Goal: Information Seeking & Learning: Learn about a topic

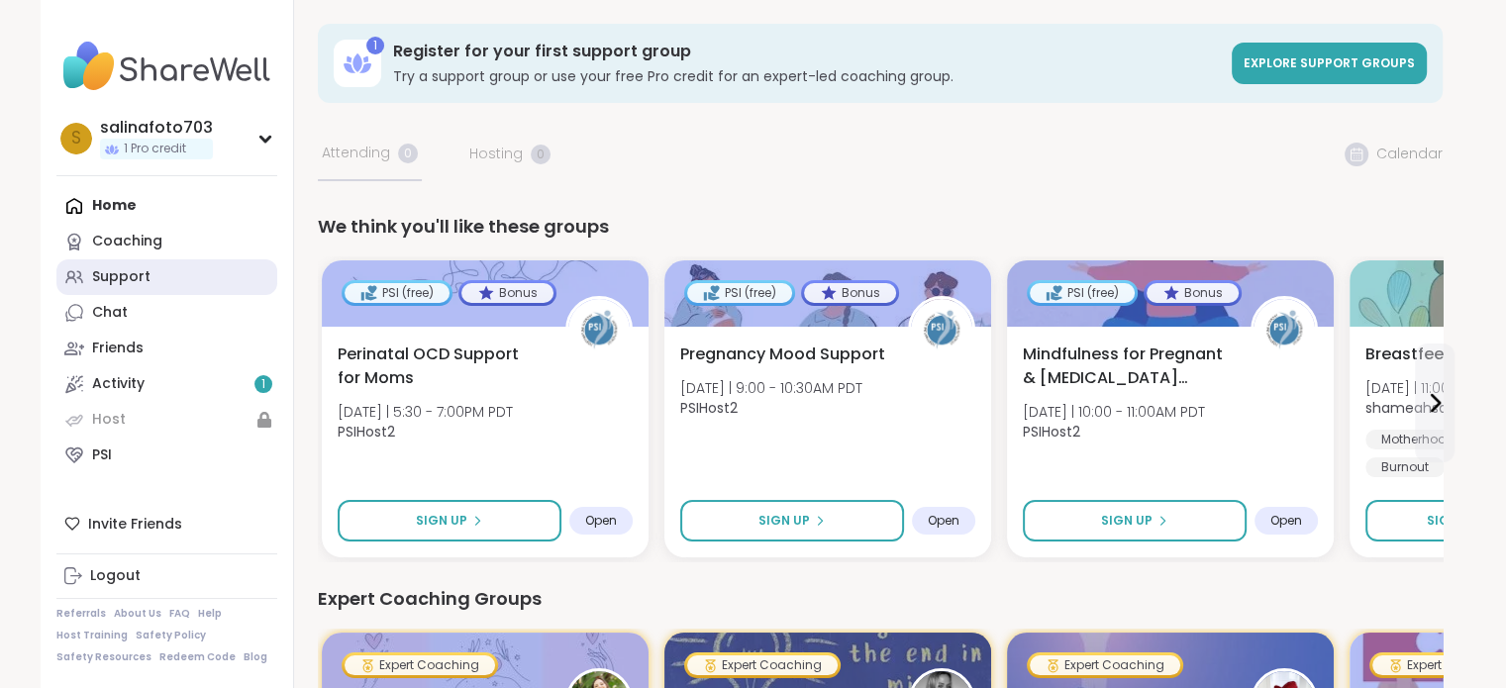
click at [161, 280] on link "Support" at bounding box center [166, 277] width 221 height 36
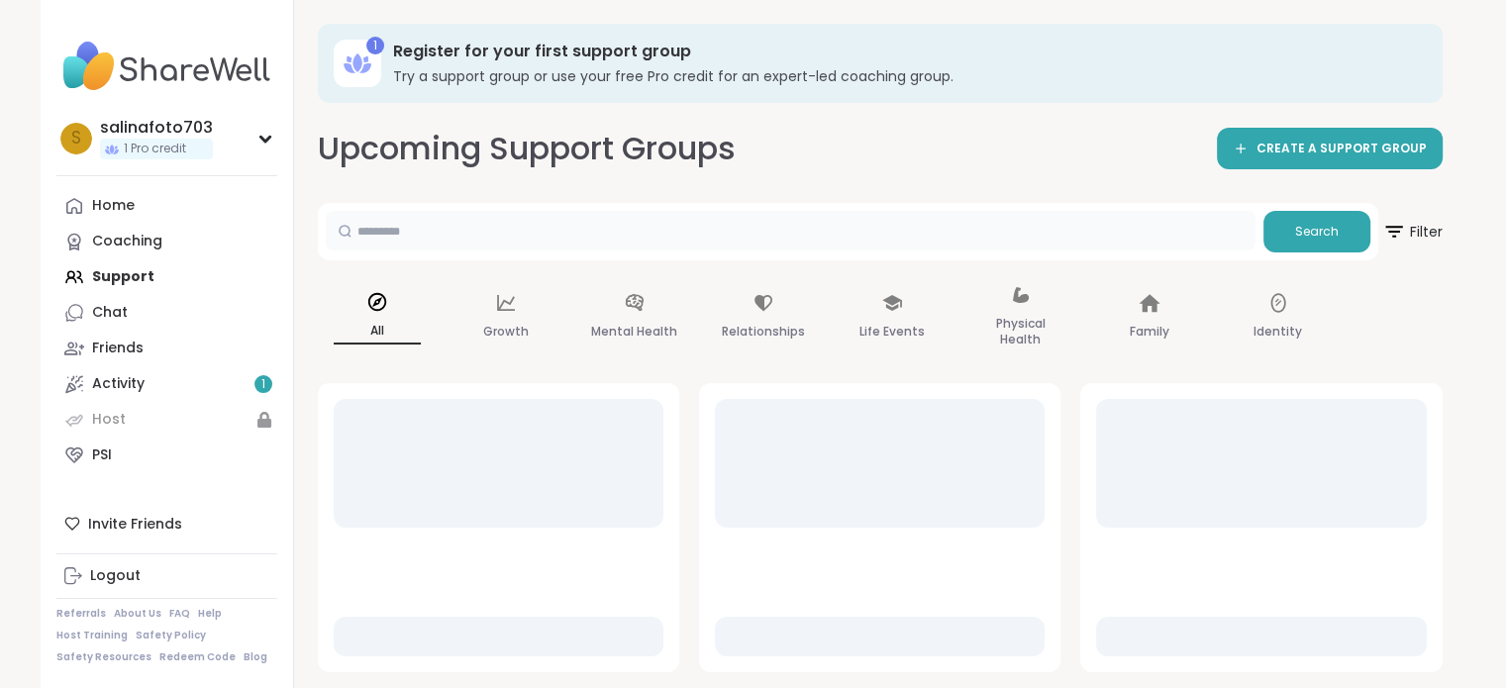
click at [503, 235] on input "text" at bounding box center [790, 231] width 929 height 40
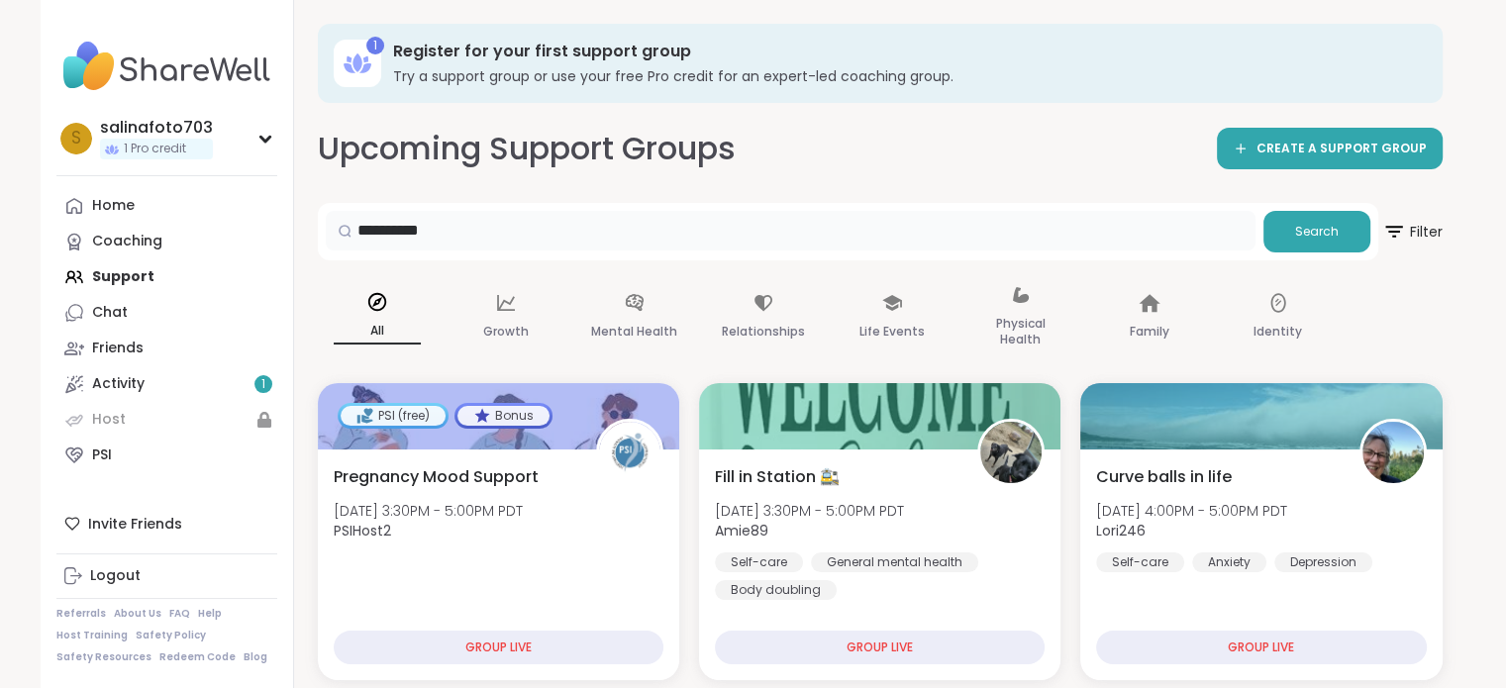
type input "**********"
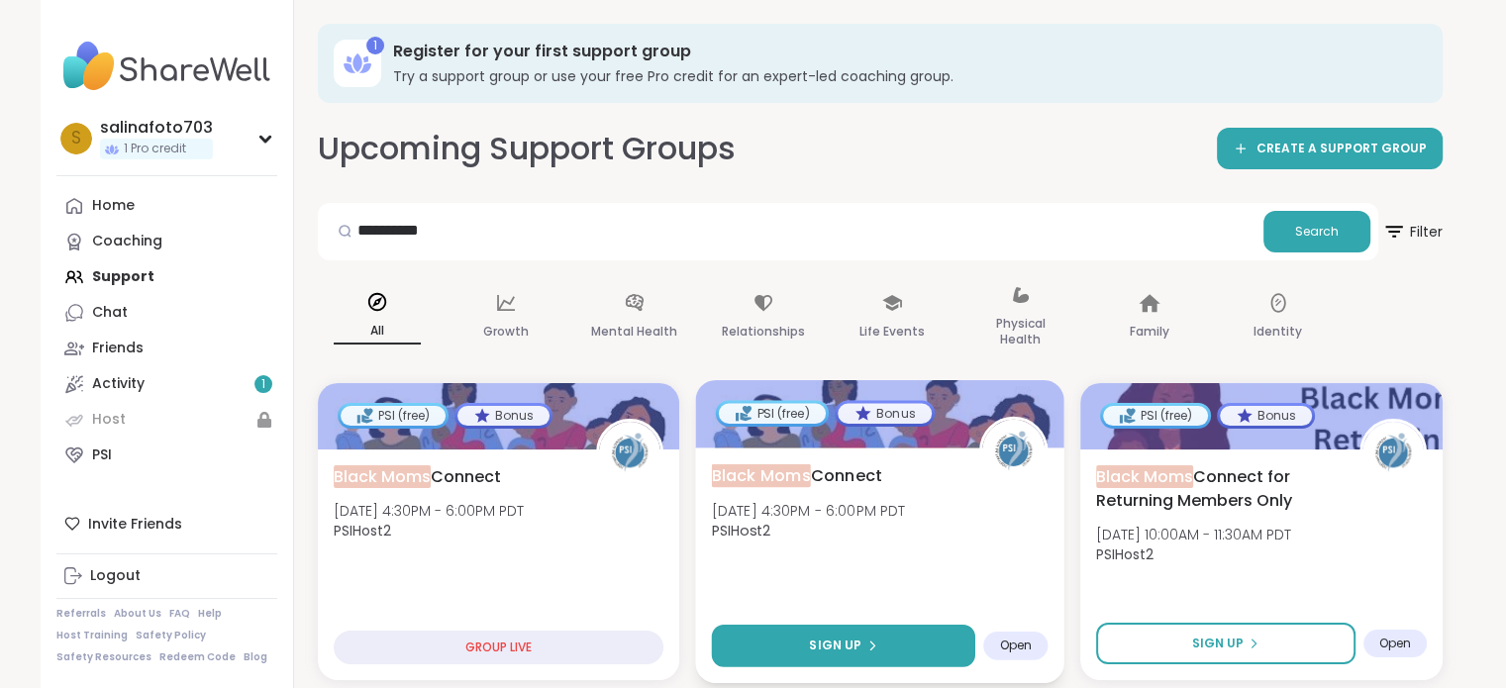
click at [846, 646] on span "Sign Up" at bounding box center [835, 645] width 52 height 18
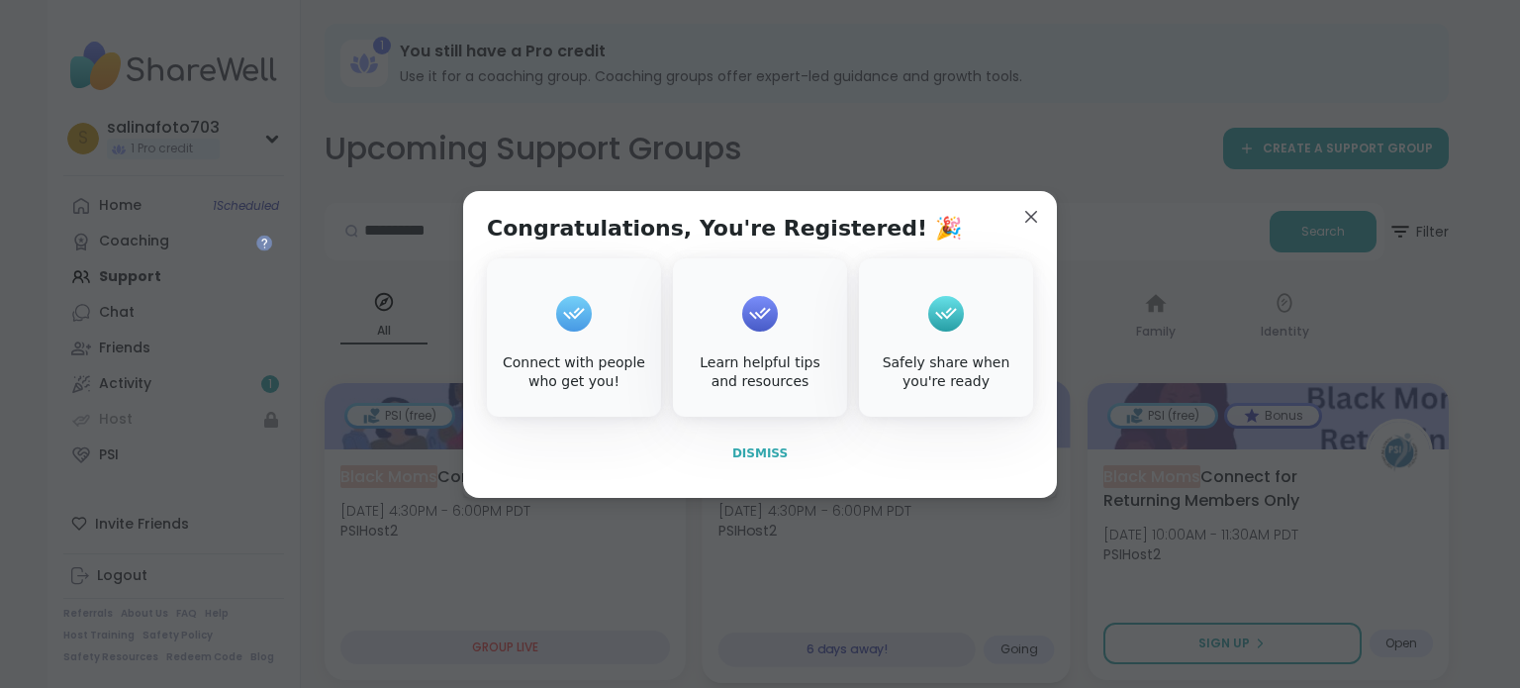
click at [752, 457] on span "Dismiss" at bounding box center [759, 453] width 55 height 14
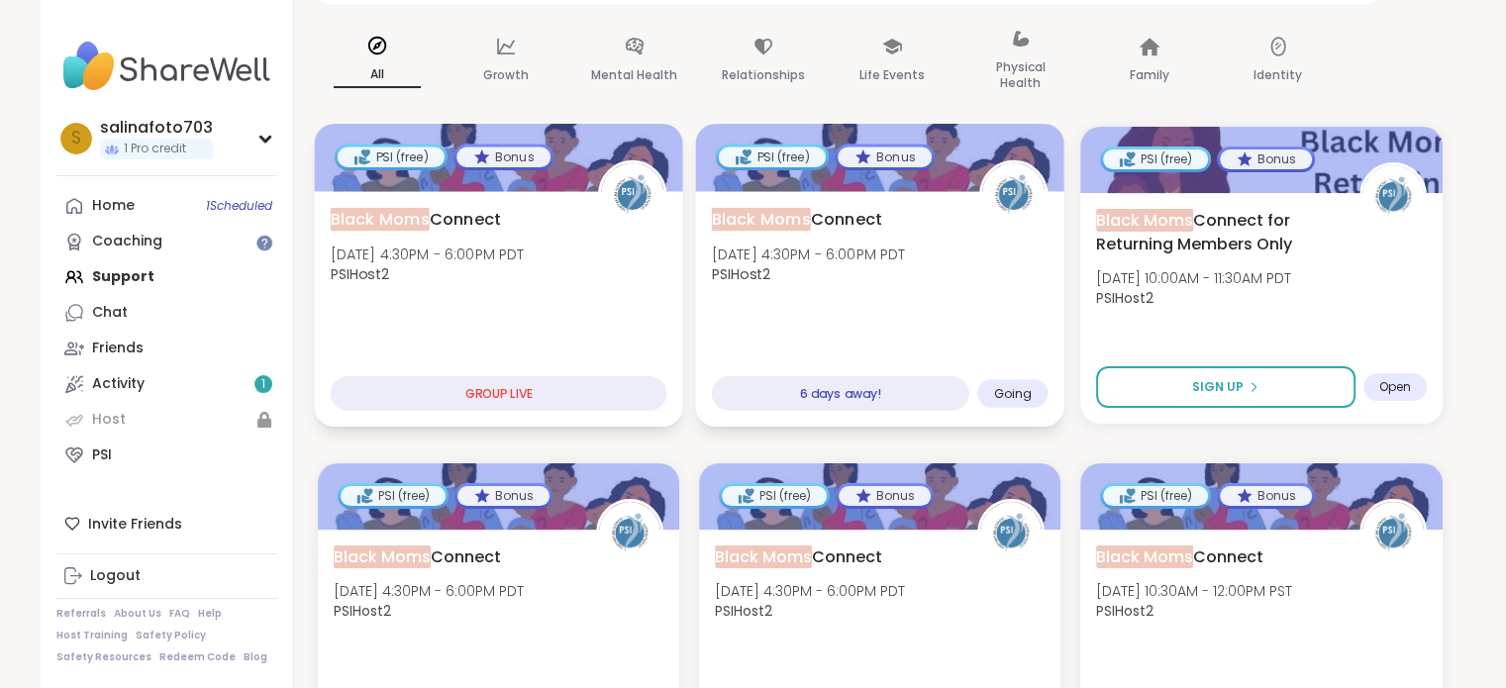
scroll to position [257, 0]
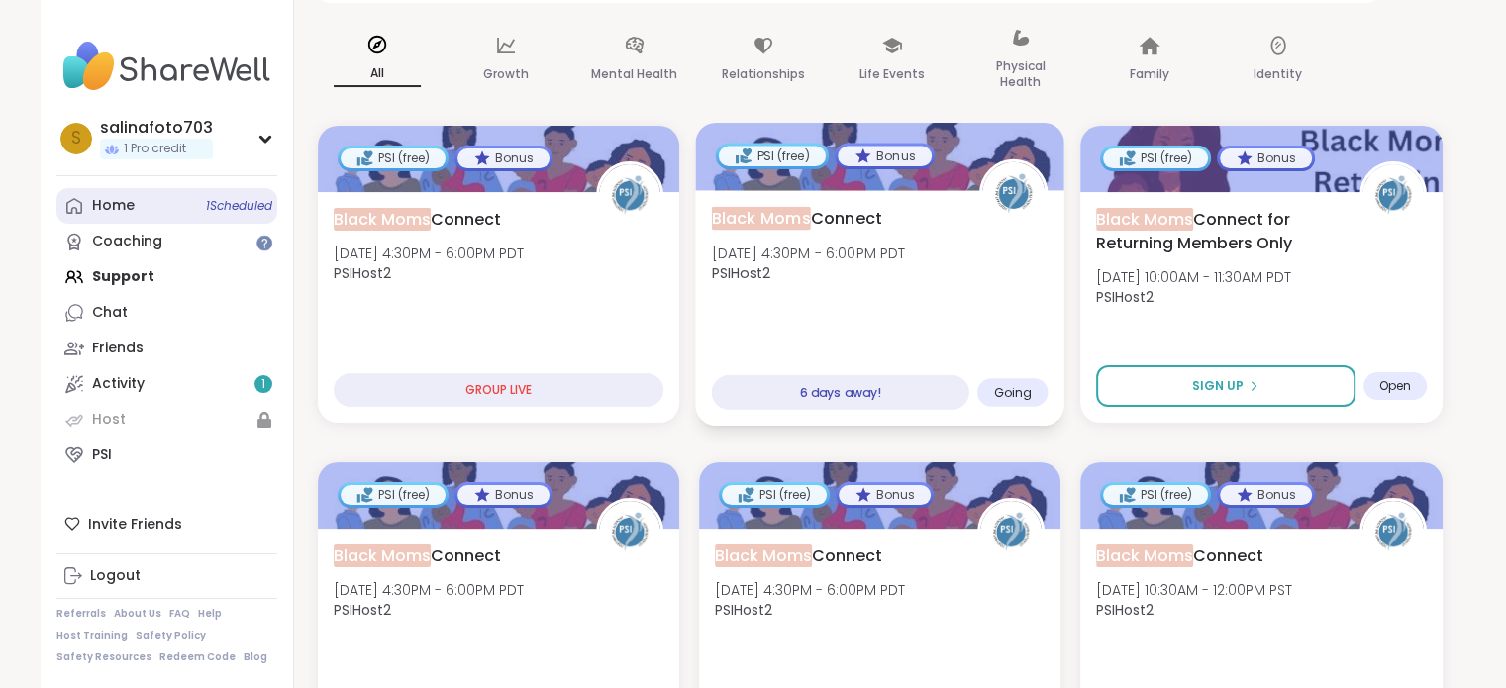
click at [114, 216] on link "Home 1 Scheduled" at bounding box center [166, 206] width 221 height 36
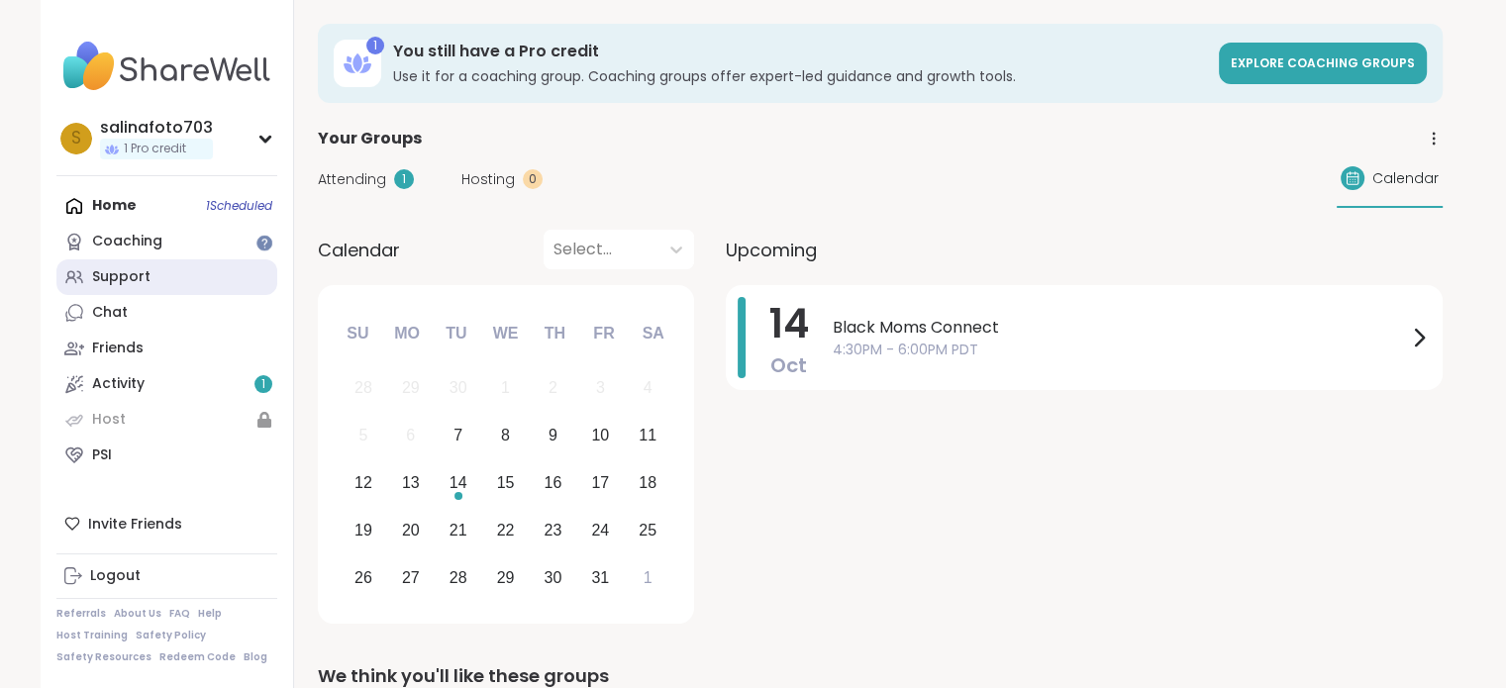
click at [119, 267] on div "Support" at bounding box center [121, 277] width 58 height 20
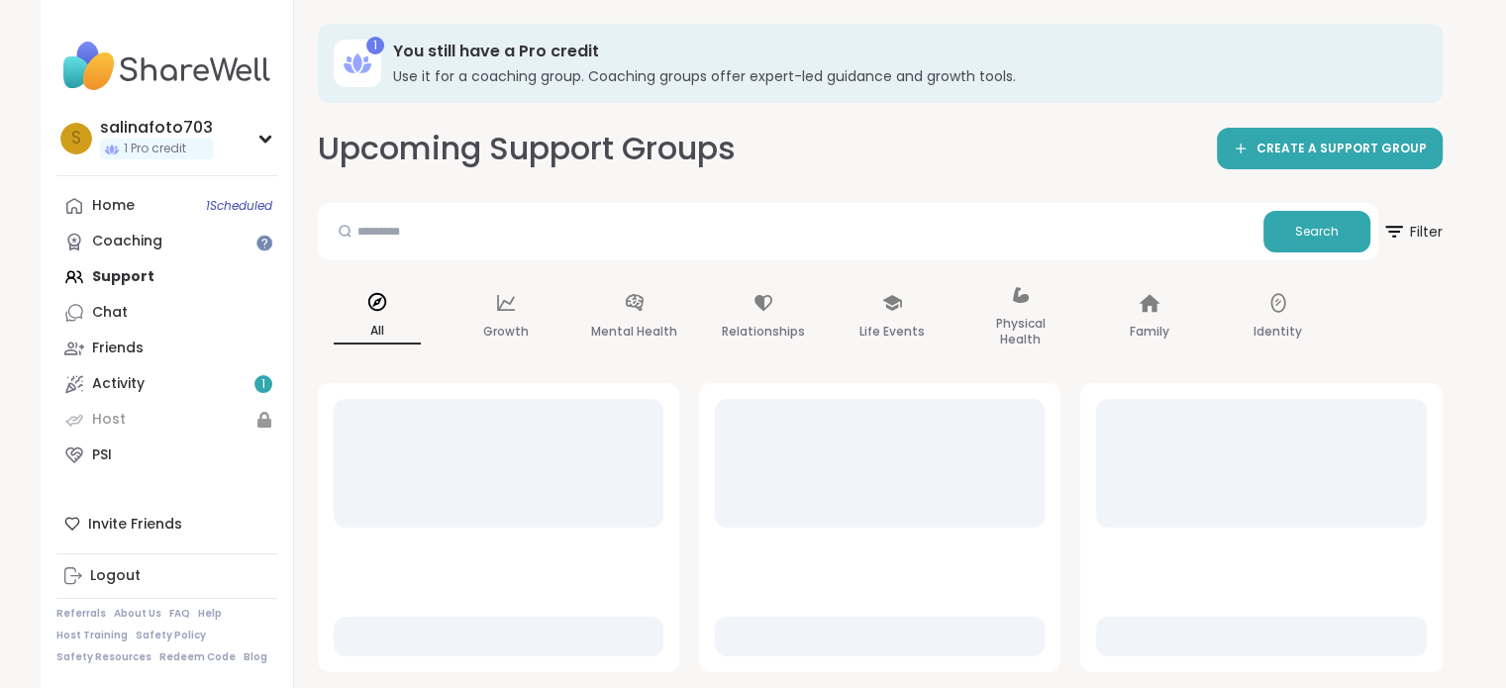
click at [158, 62] on img at bounding box center [166, 66] width 221 height 69
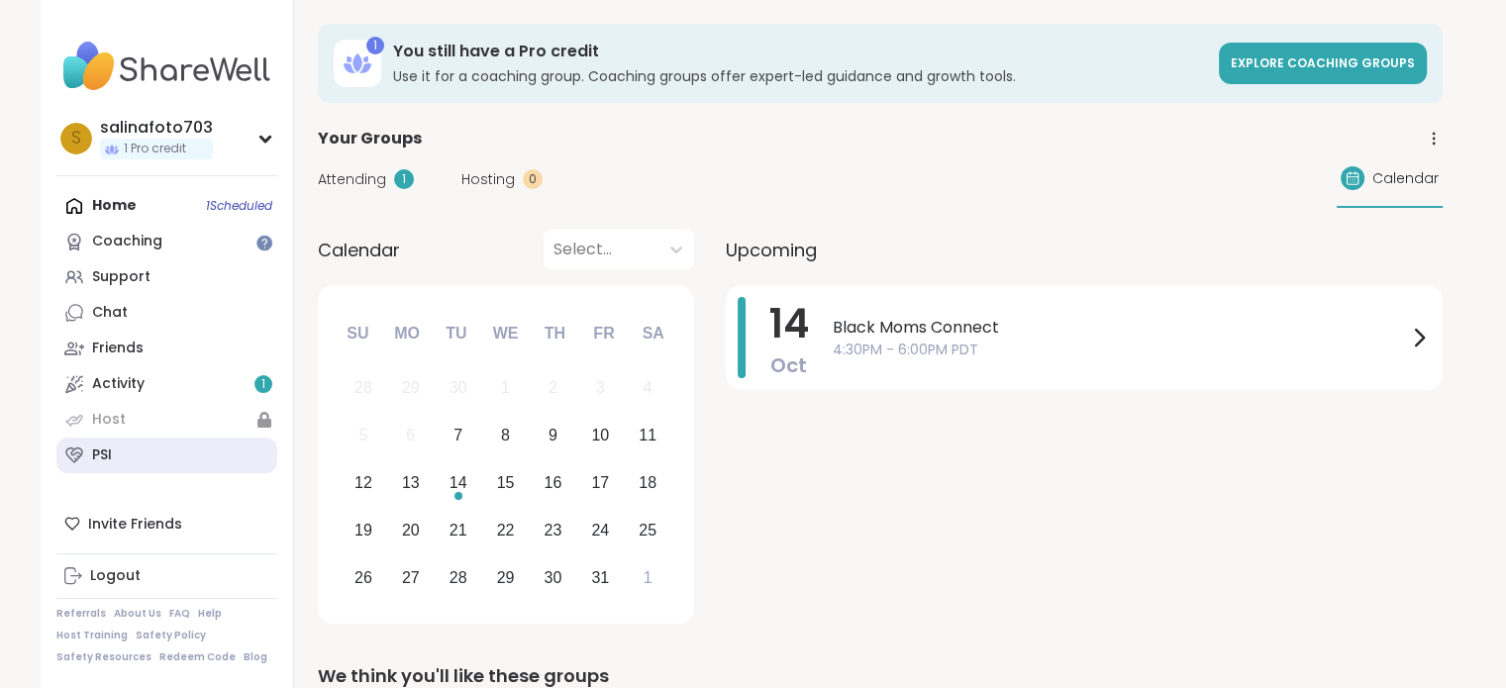
click at [127, 465] on link "PSI" at bounding box center [166, 456] width 221 height 36
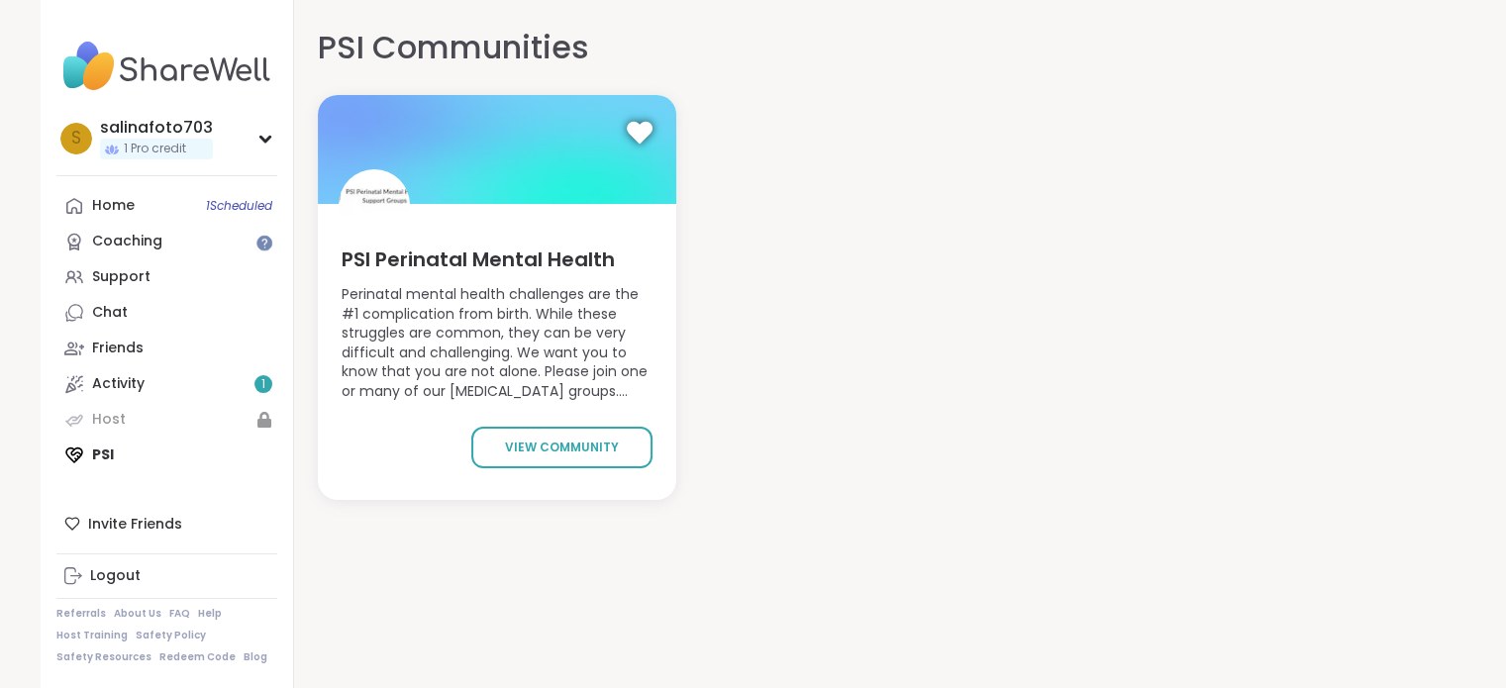
click at [480, 264] on span "PSI Perinatal Mental Health" at bounding box center [478, 259] width 273 height 28
click at [242, 91] on img at bounding box center [166, 66] width 221 height 69
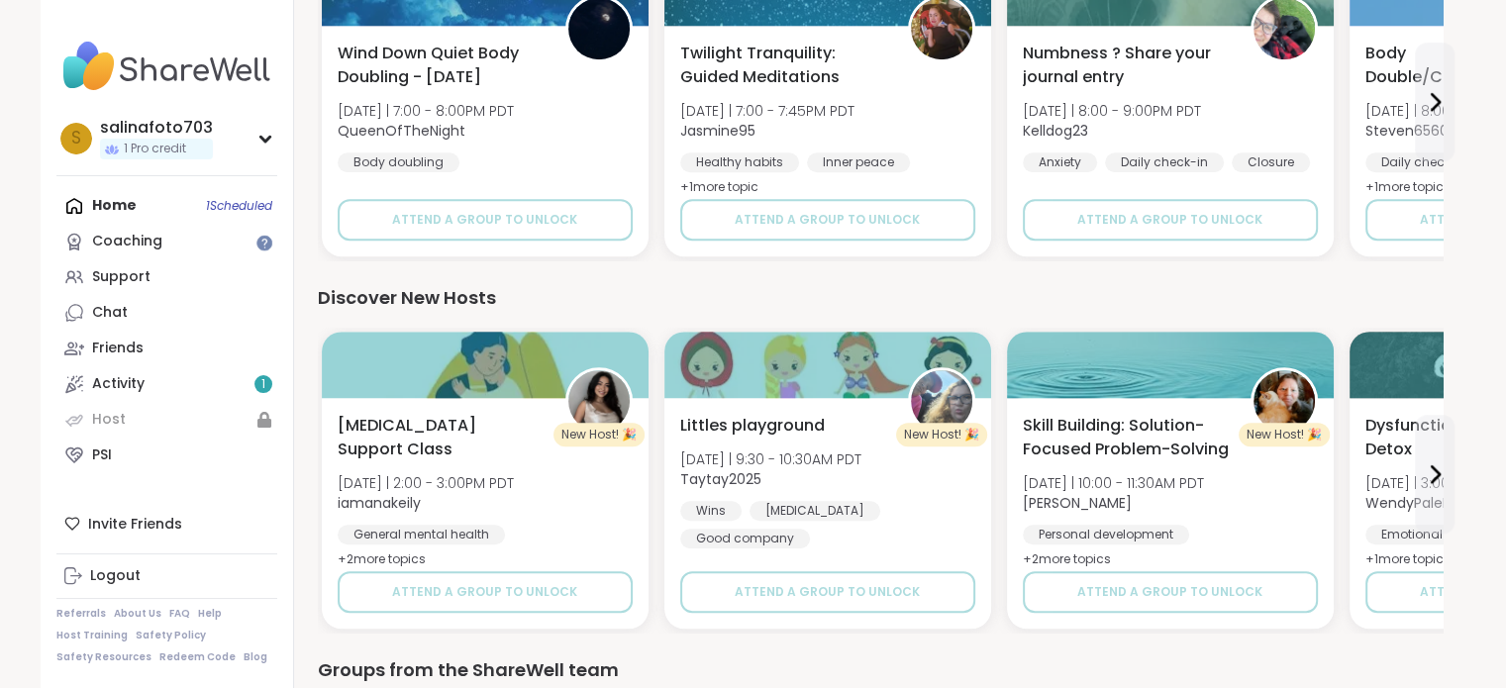
scroll to position [1496, 0]
